Goal: Transaction & Acquisition: Purchase product/service

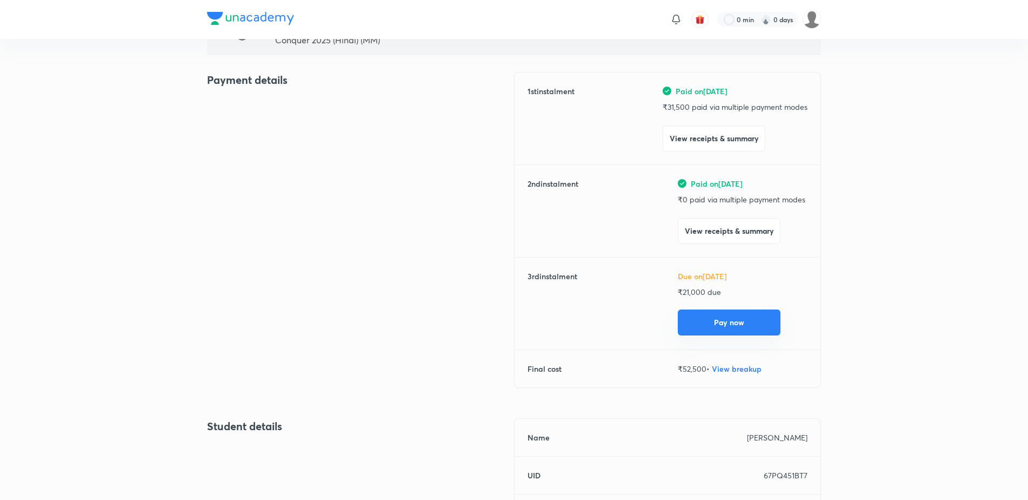
click at [754, 332] on button "Pay now" at bounding box center [729, 322] width 103 height 26
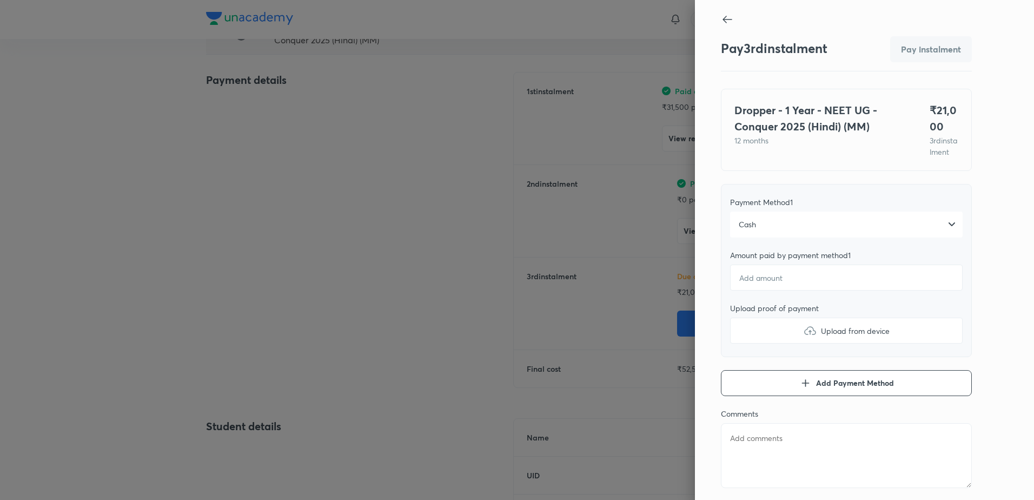
click at [757, 237] on div "Cash" at bounding box center [846, 224] width 232 height 26
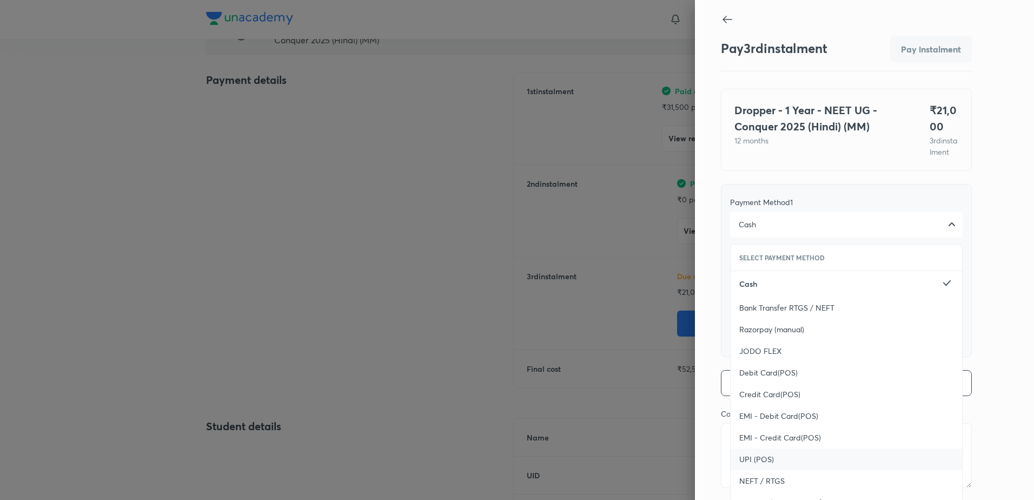
click at [746, 464] on span "UPI (POS)" at bounding box center [756, 459] width 35 height 11
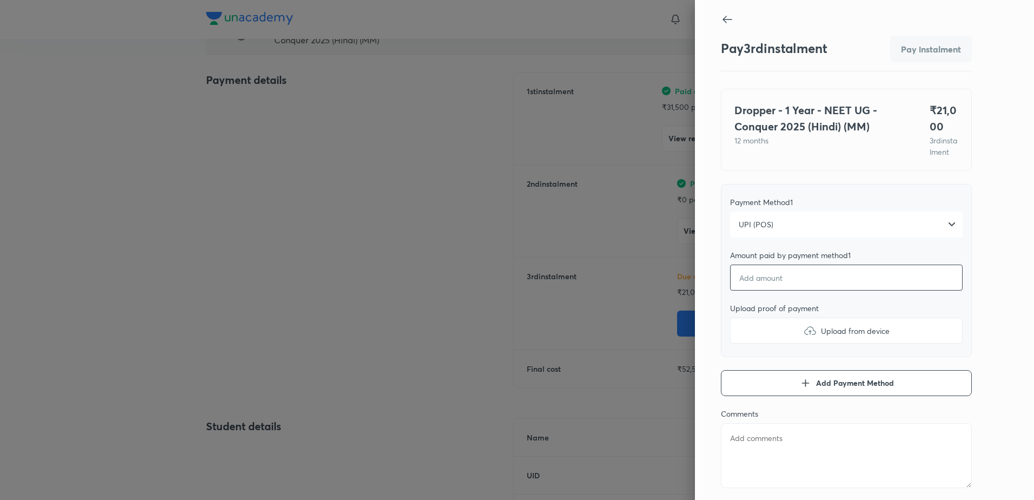
type textarea "x"
type input "2"
type textarea "x"
type input "21"
click at [782, 290] on input "21" at bounding box center [846, 277] width 232 height 26
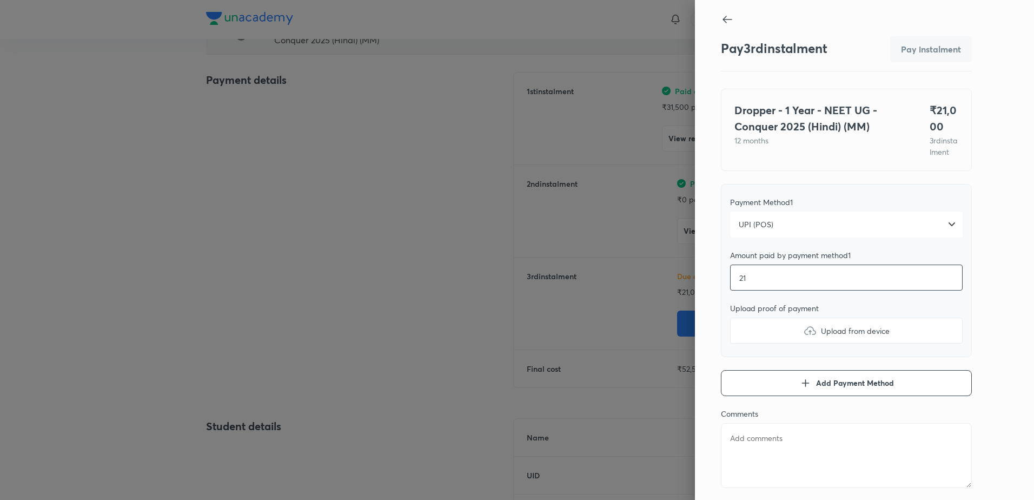
type textarea "x"
type input "210"
type textarea "x"
type input "2100"
type textarea "x"
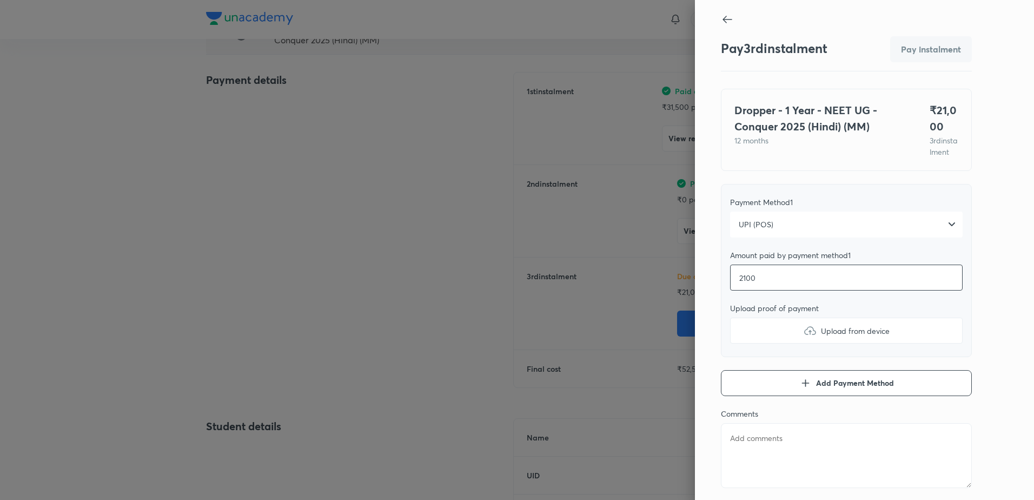
type input "21000"
type textarea "x"
type input "21000"
click at [767, 341] on label "Upload from device" at bounding box center [846, 330] width 232 height 26
click at [0, 0] on input "Upload from device" at bounding box center [0, 0] width 0 height 0
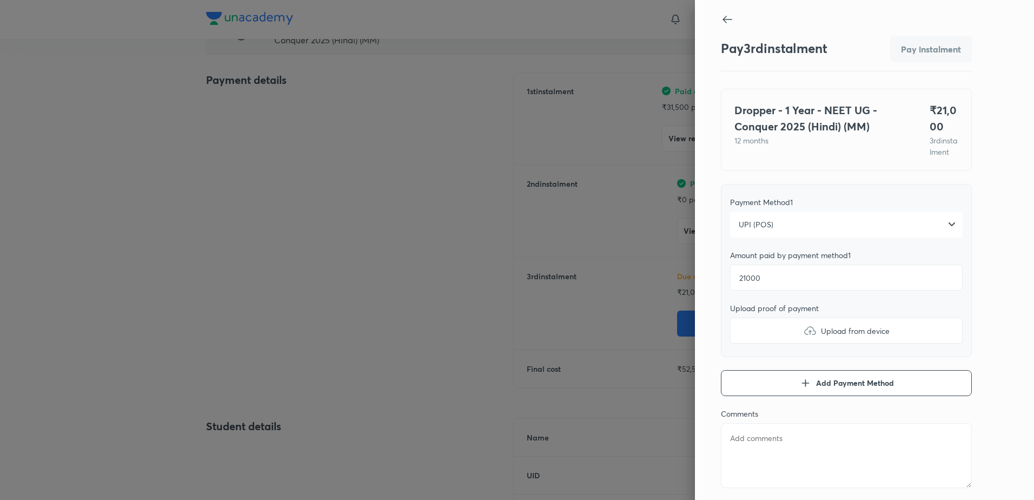
type textarea "x"
click at [732, 456] on textarea at bounding box center [846, 455] width 251 height 65
type textarea "N"
type textarea "x"
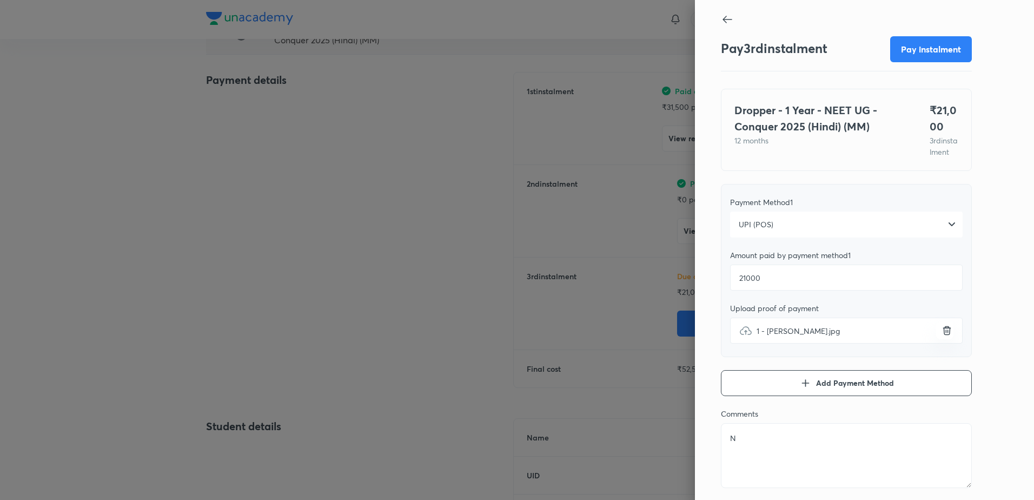
type textarea "Na"
type textarea "x"
type textarea "Nam"
type textarea "x"
type textarea "Namr"
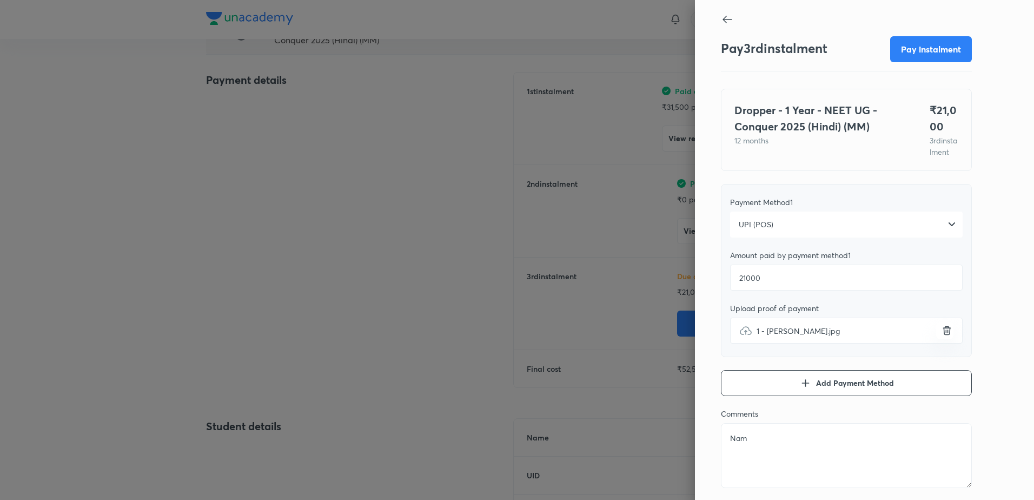
type textarea "x"
type textarea "Namra"
type textarea "x"
type textarea "[PERSON_NAME]"
type textarea "x"
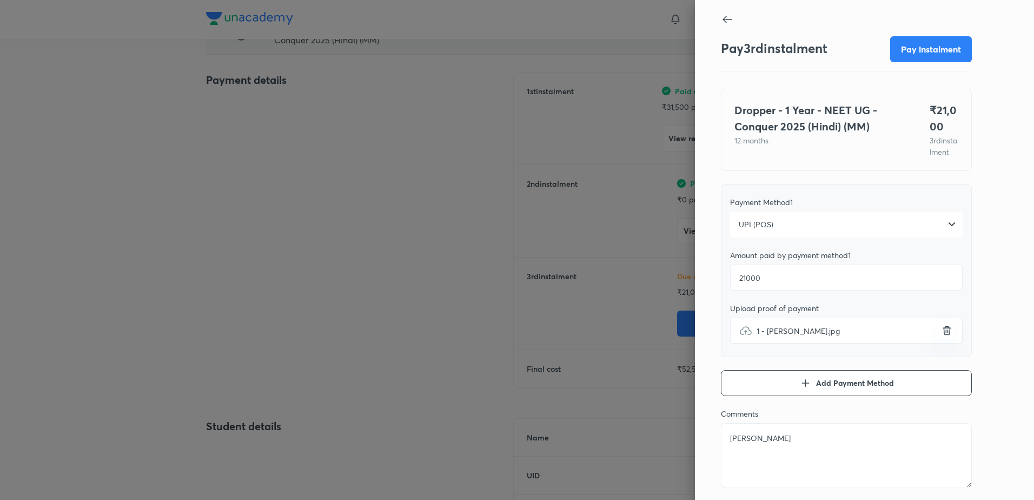
type textarea "Namrata"
type textarea "x"
type textarea "NamrataK"
type textarea "x"
type textarea "NamrataKa"
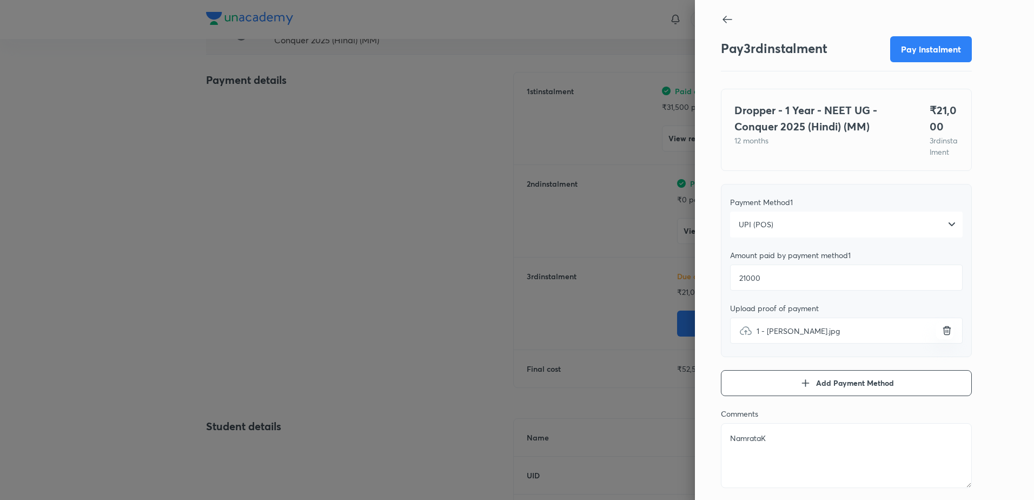
type textarea "x"
type textarea "NamrataKah"
type textarea "x"
type textarea "NamrataKaha"
type textarea "x"
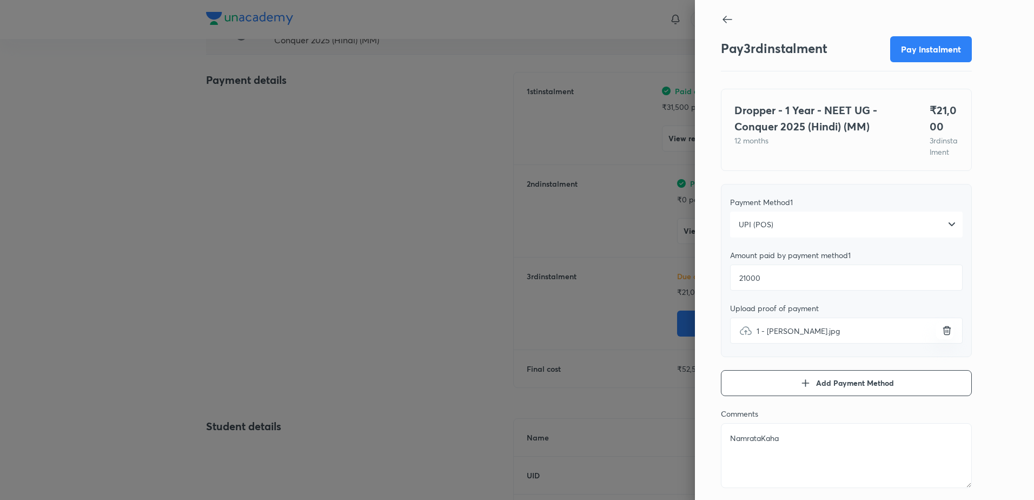
type textarea "NamrataKahar"
type textarea "x"
type textarea "NamrataKahar_"
type textarea "x"
type textarea "NamrataKahar_N"
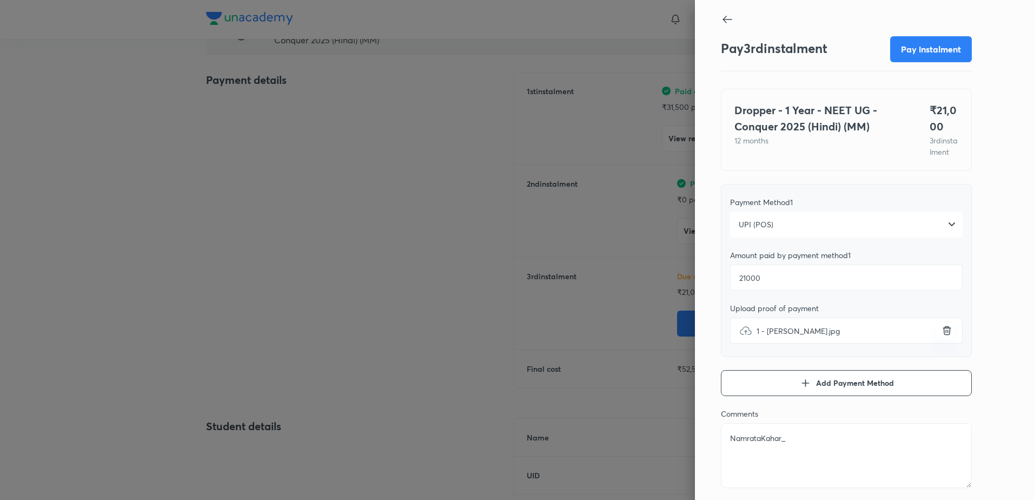
type textarea "x"
type textarea "NamrataKahar_NE"
type textarea "x"
type textarea "NamrataKahar_NEE"
type textarea "x"
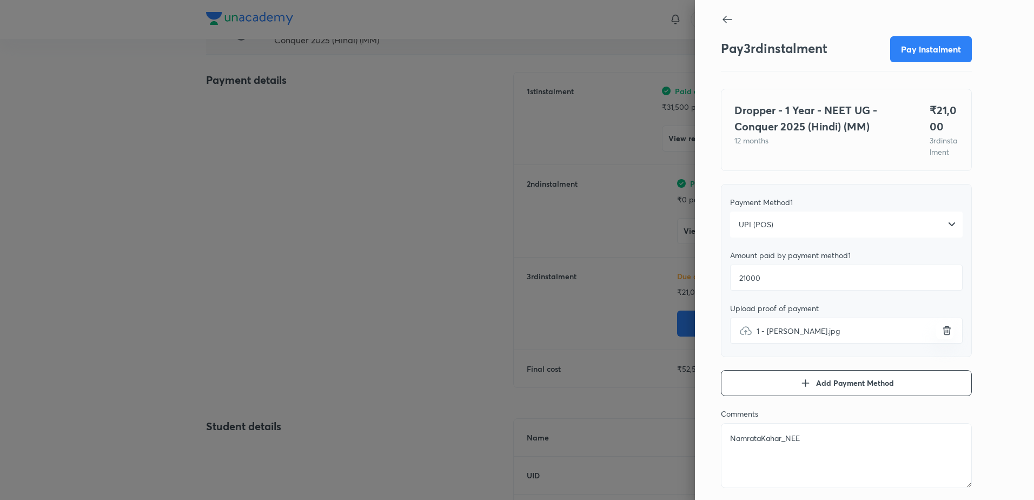
type textarea "NamrataKahar_NEET"
type textarea "x"
type textarea "NamrataKahar_NEET_"
type textarea "x"
type textarea "NamrataKahar_NEET_M"
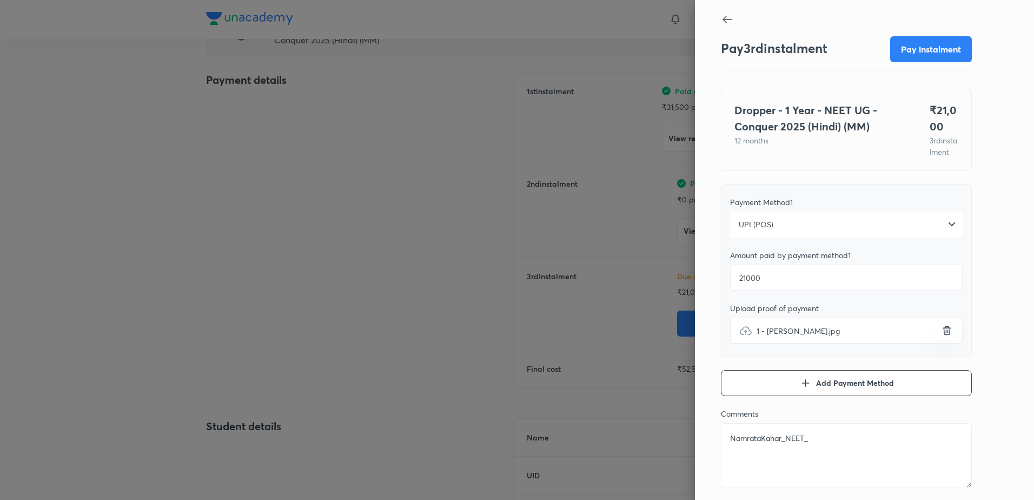
type textarea "x"
type textarea "NamrataKahar_NEET_MM"
type textarea "x"
type textarea "NamrataKahar_NEET_MM_"
type textarea "x"
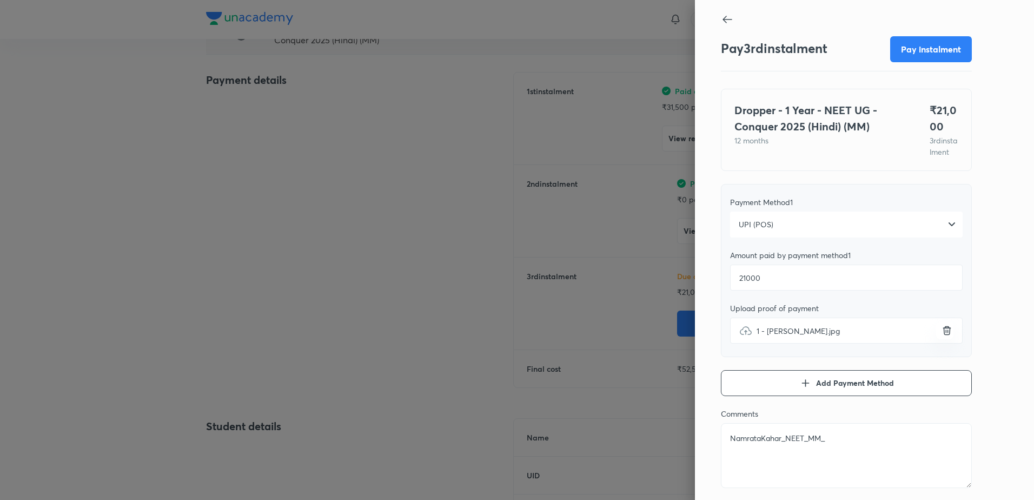
type textarea "NamrataKahar_NEET_MM_I"
type textarea "x"
type textarea "NamrataKahar_NEET_MM_In"
type textarea "x"
type textarea "NamrataKahar_NEET_MM_Ind"
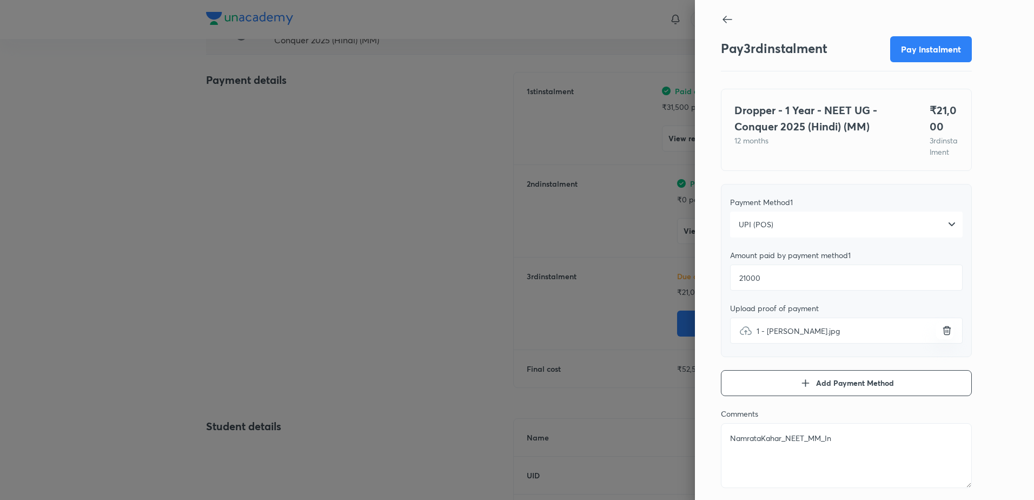
type textarea "x"
type textarea "NamrataKahar_NEET_MM_Indo"
type textarea "x"
type textarea "NamrataKahar_NEET_MM_Indor"
type textarea "x"
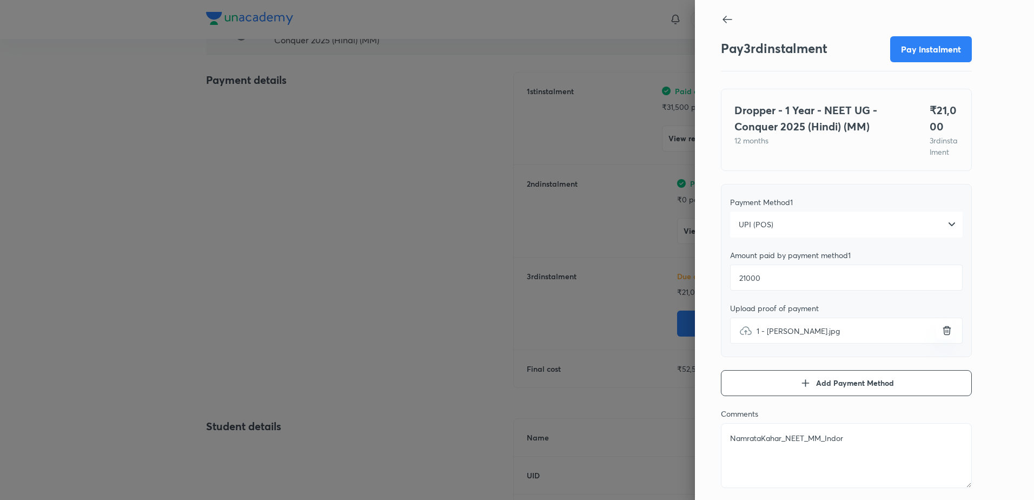
type textarea "NamrataKahar_NEET_MM_Indore"
type textarea "x"
type textarea "NamrataKahar_NEET_MM_Indore"
click at [943, 45] on button "Pay instalment" at bounding box center [931, 48] width 82 height 26
type textarea "x"
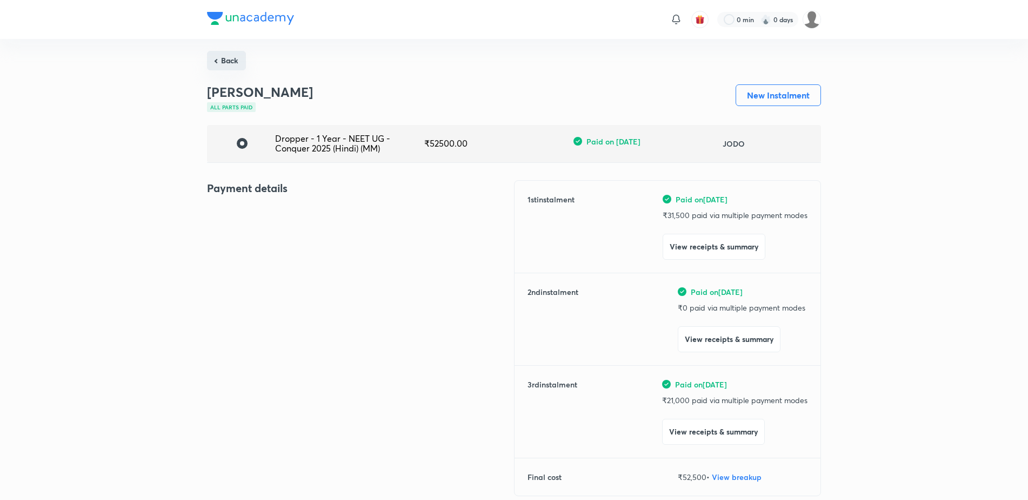
click at [234, 63] on button "Back" at bounding box center [226, 60] width 39 height 19
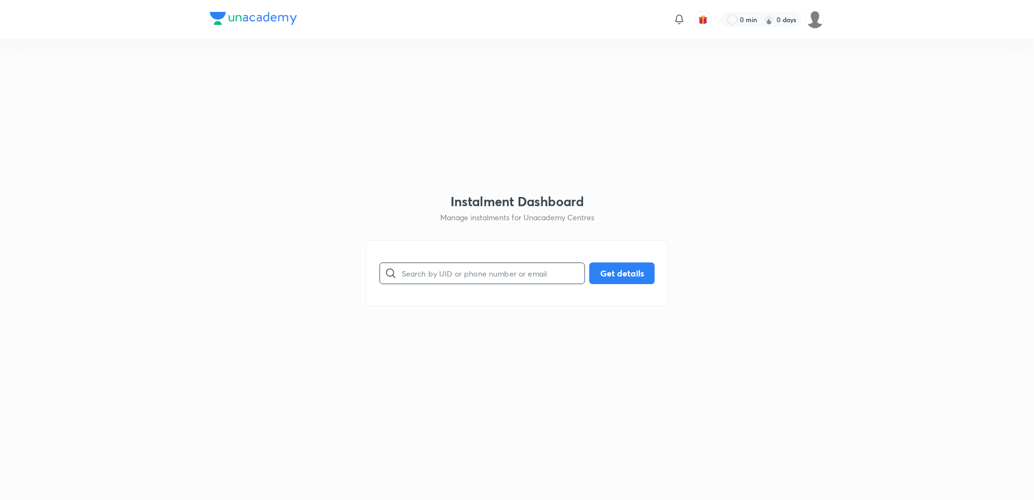
click at [445, 266] on input "text" at bounding box center [493, 273] width 183 height 28
paste input "DEQX5CZUCK"
type input "DEQX5CZUCK"
click at [627, 272] on button "Get details" at bounding box center [621, 272] width 65 height 22
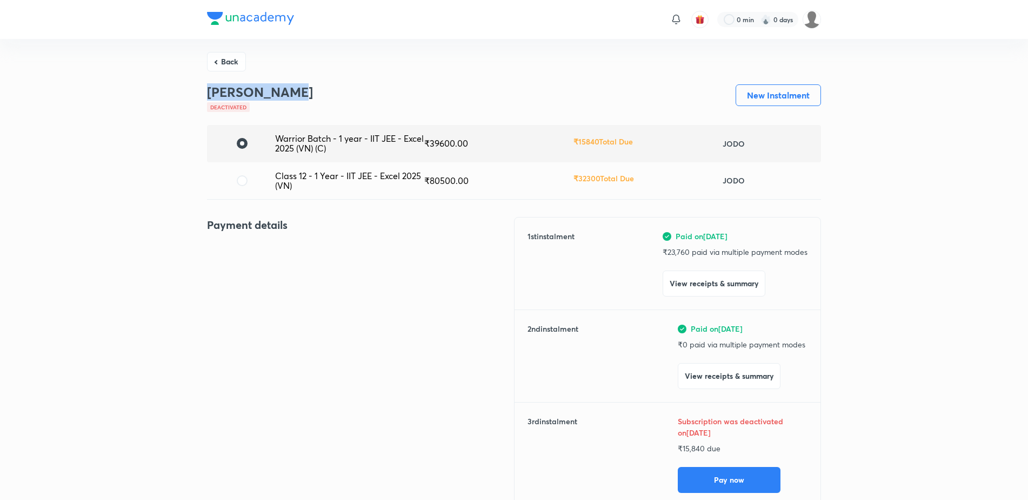
drag, startPoint x: 283, startPoint y: 95, endPoint x: 186, endPoint y: 88, distance: 97.6
copy h3 "[PERSON_NAME]"
